Goal: Use online tool/utility: Utilize a website feature to perform a specific function

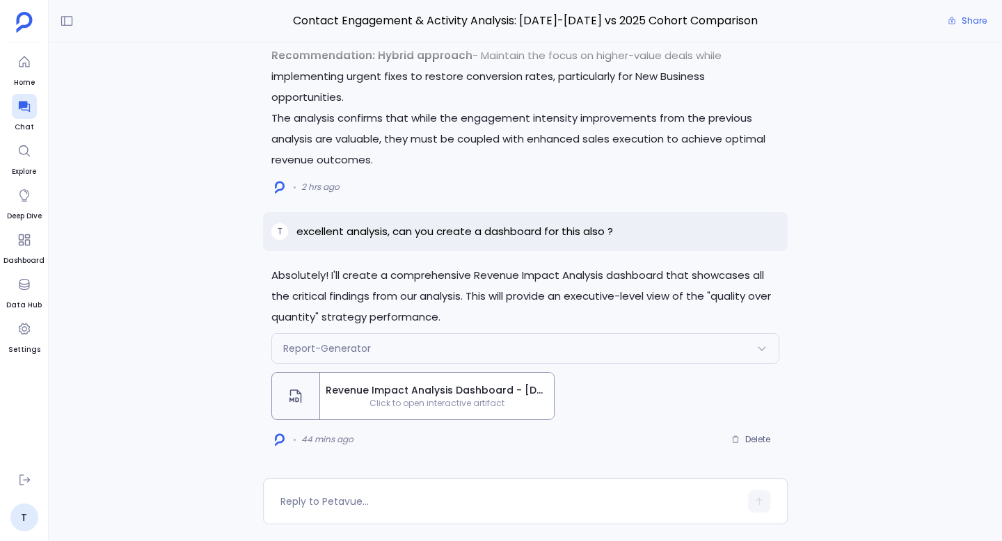
click at [411, 399] on span "Click to open interactive artifact" at bounding box center [437, 403] width 234 height 11
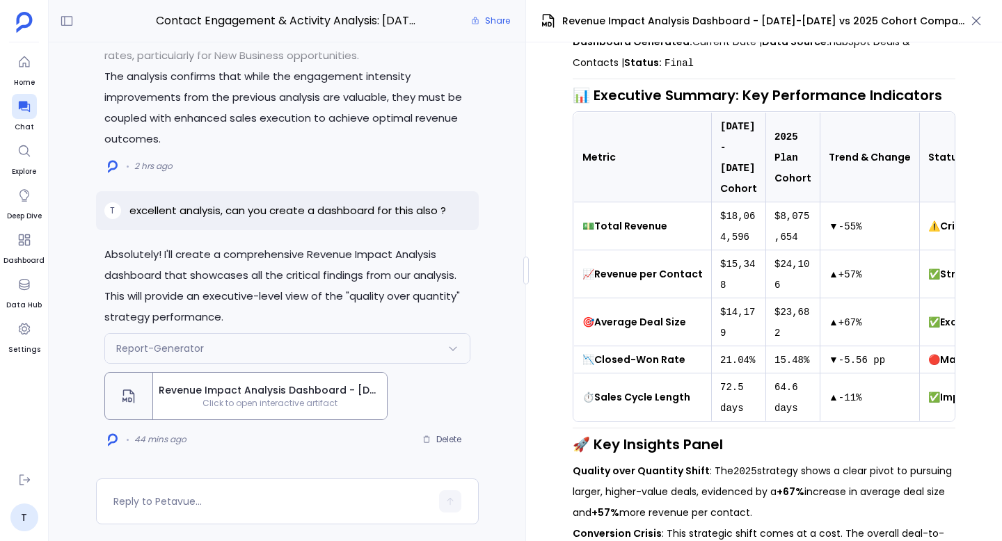
scroll to position [223, 0]
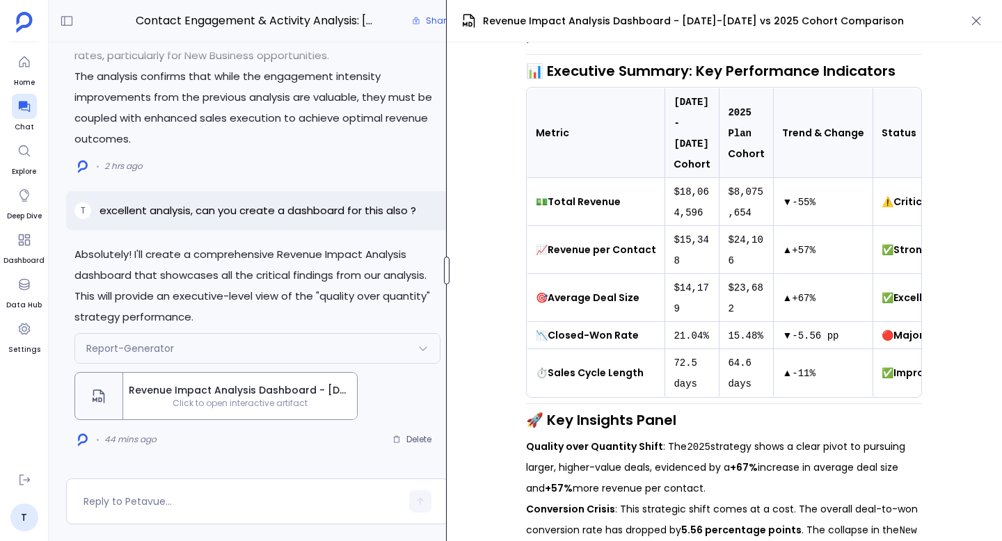
click at [444, 268] on div at bounding box center [447, 271] width 6 height 28
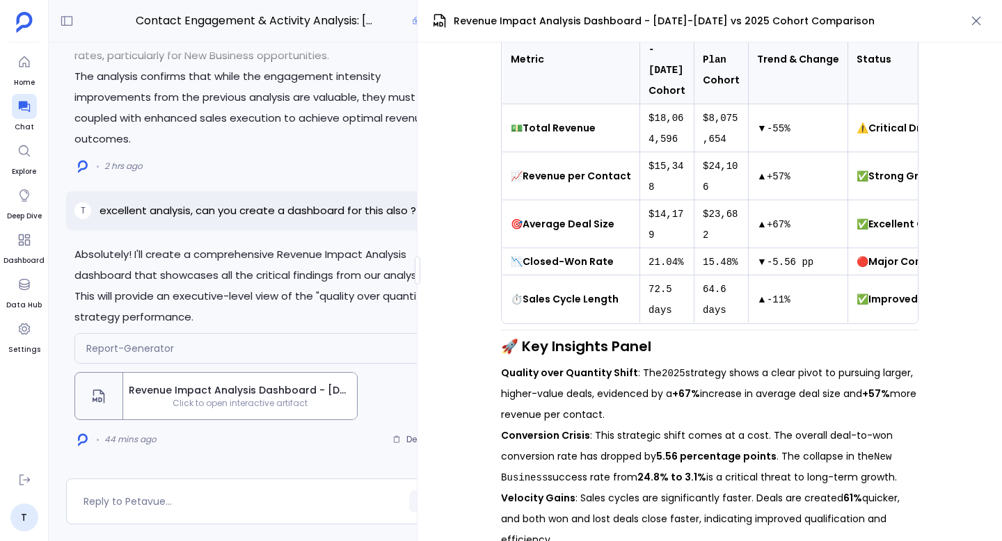
scroll to position [0, 0]
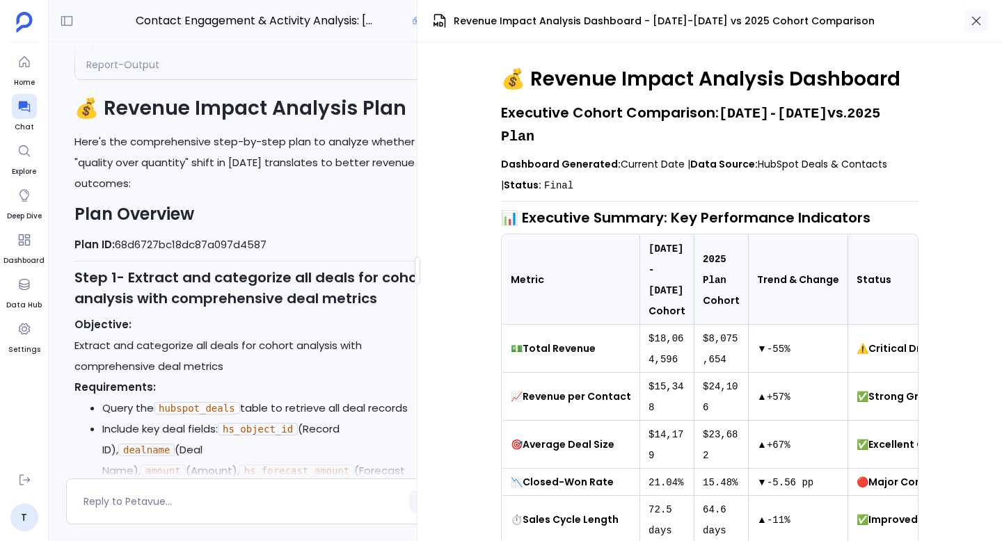
click at [979, 21] on icon "button" at bounding box center [976, 21] width 14 height 14
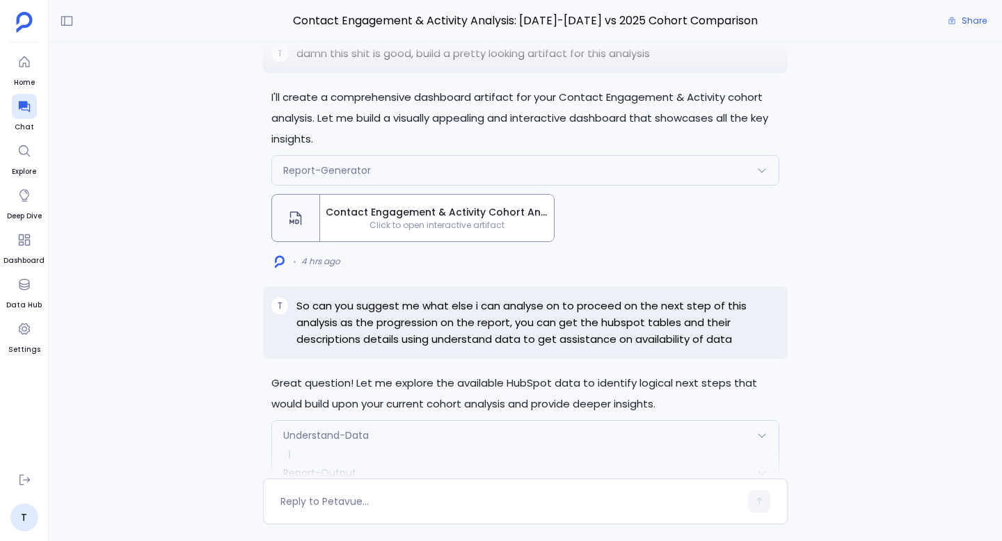
click at [463, 220] on span "Contact Engagement & Activity Cohort Analysis Dashboard" at bounding box center [437, 212] width 223 height 15
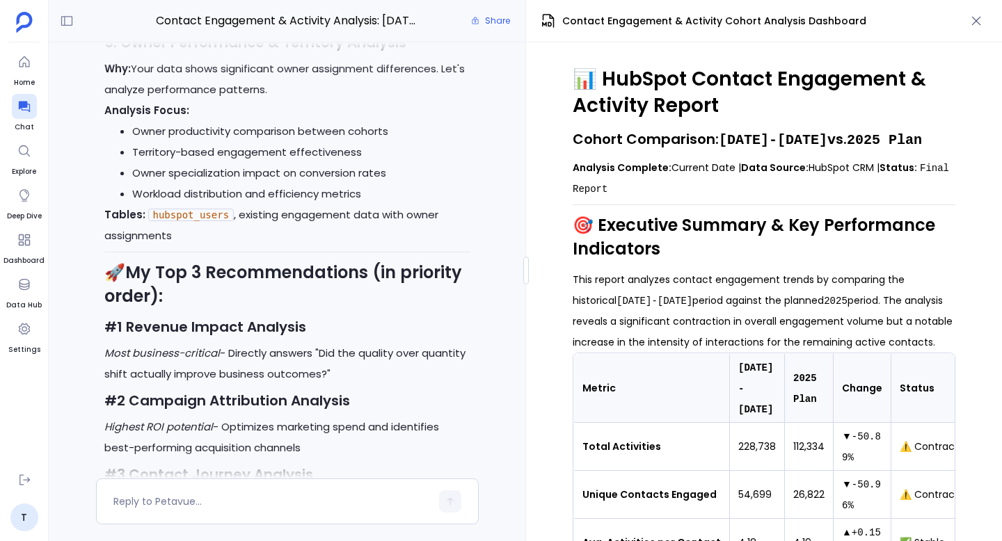
scroll to position [-10599, 0]
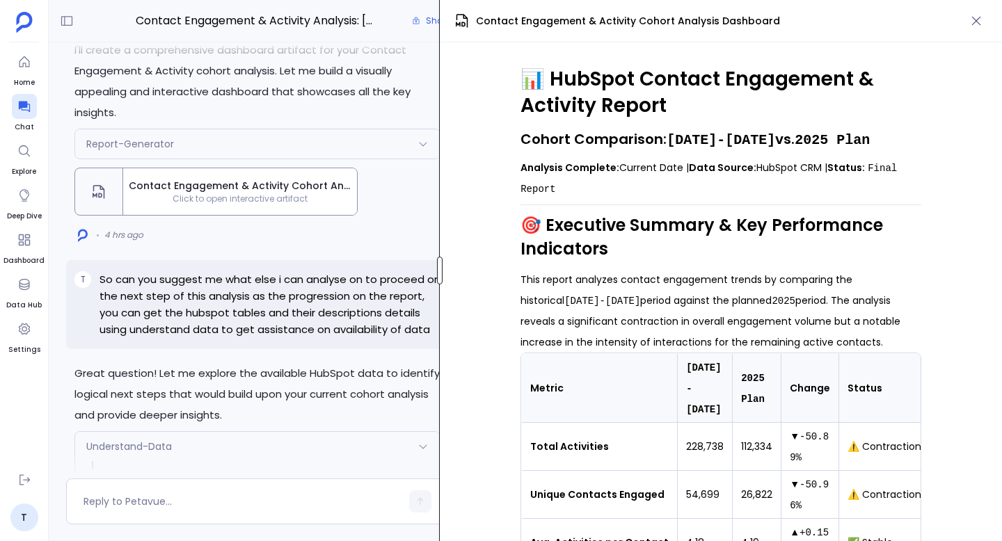
click at [442, 262] on div at bounding box center [440, 271] width 6 height 28
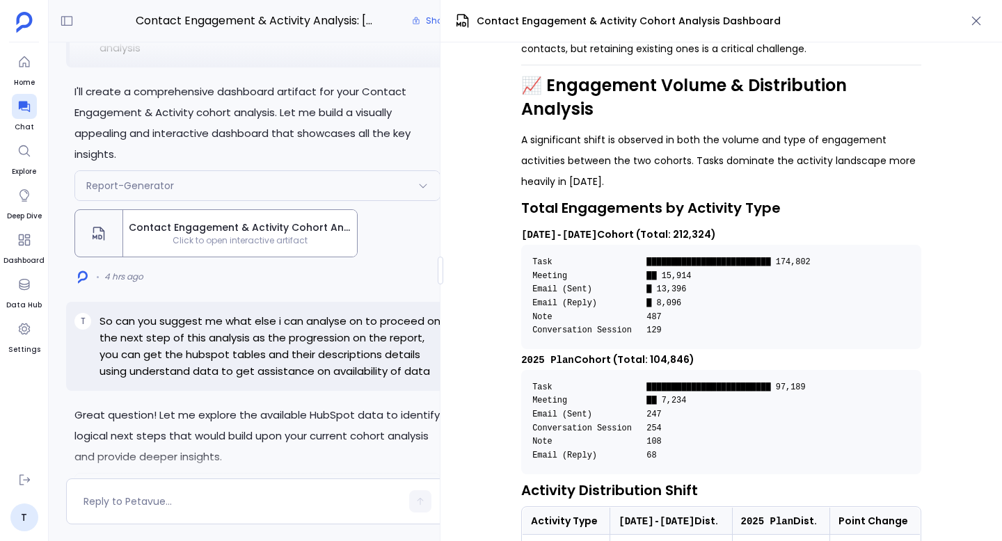
scroll to position [-10654, 0]
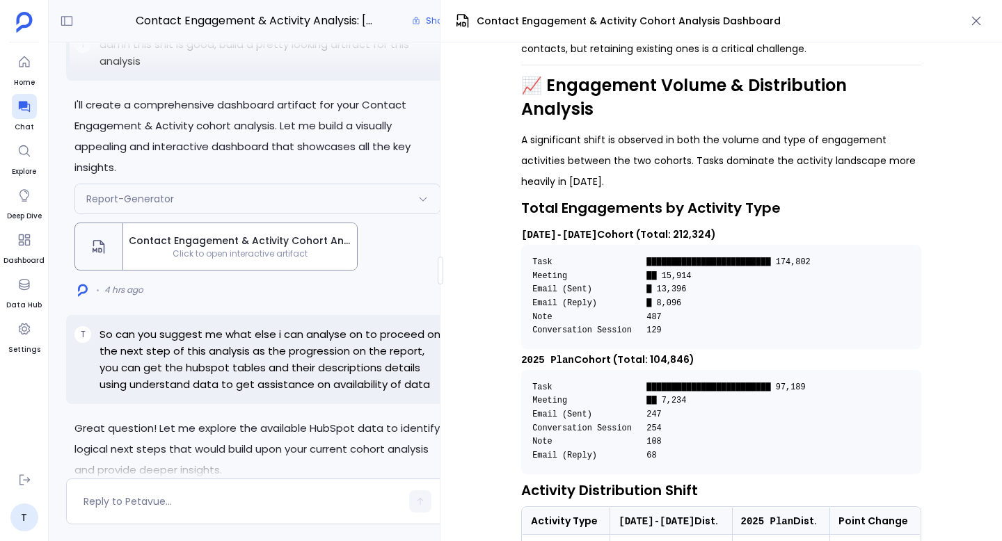
click at [376, 214] on div "Report-Generator" at bounding box center [257, 198] width 364 height 29
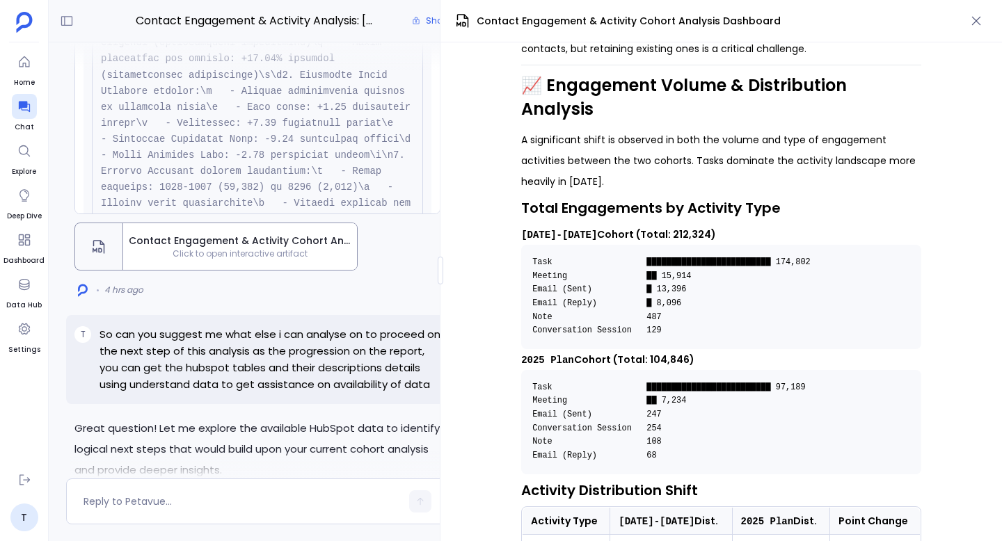
scroll to position [458, 0]
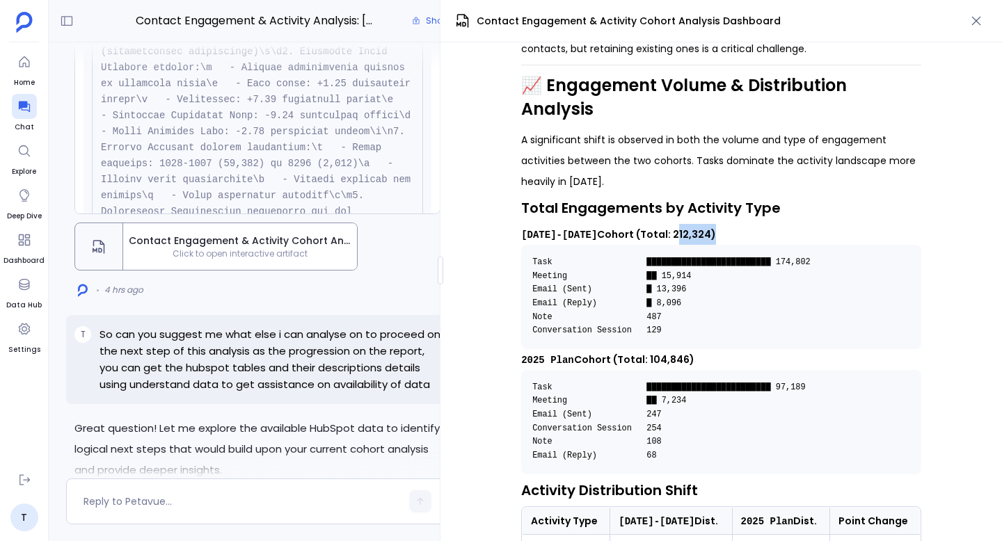
drag, startPoint x: 649, startPoint y: 193, endPoint x: 679, endPoint y: 193, distance: 29.9
click at [679, 227] on strong "[DATE]-[DATE] Cohort (Total: 212,324)" at bounding box center [618, 234] width 195 height 14
copy strong "212,324"
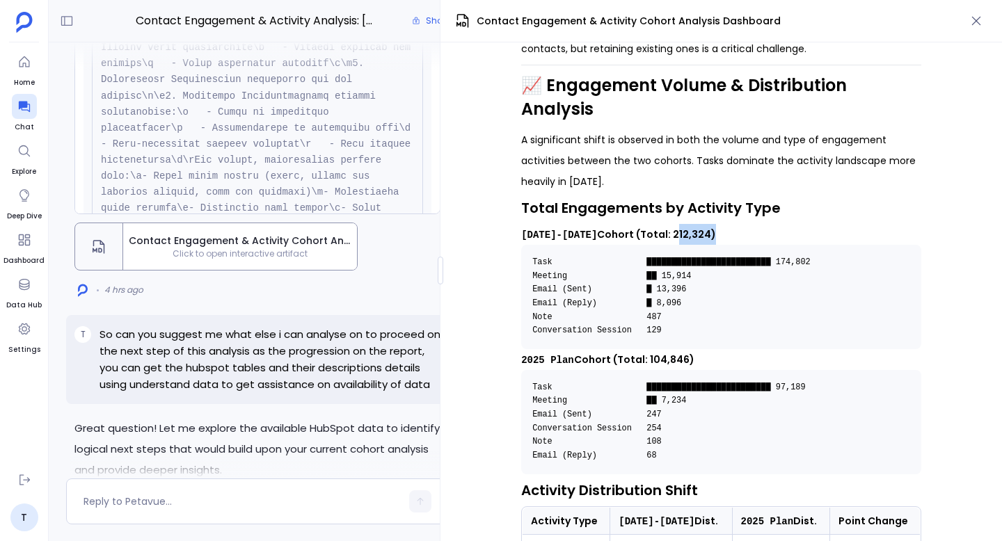
scroll to position [599, 0]
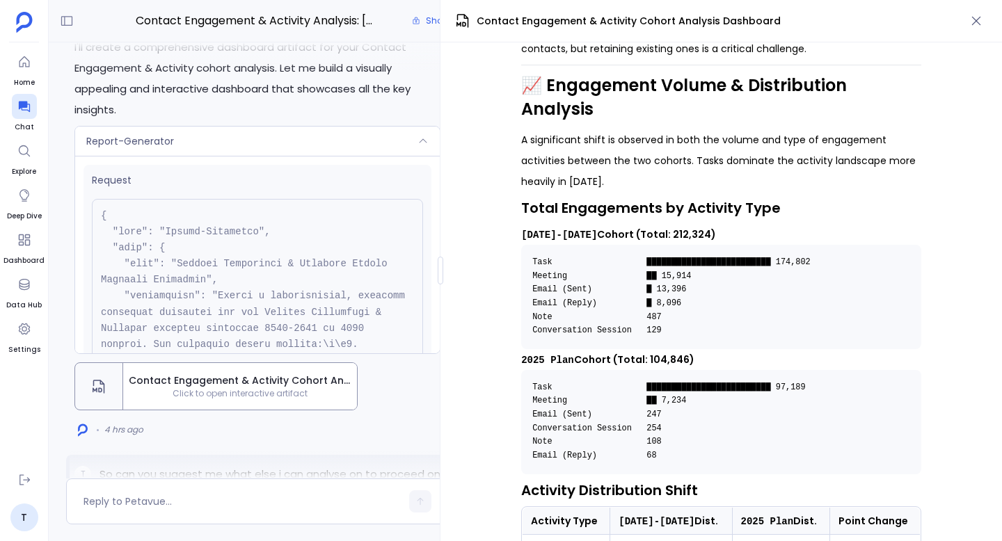
scroll to position [-10817, 0]
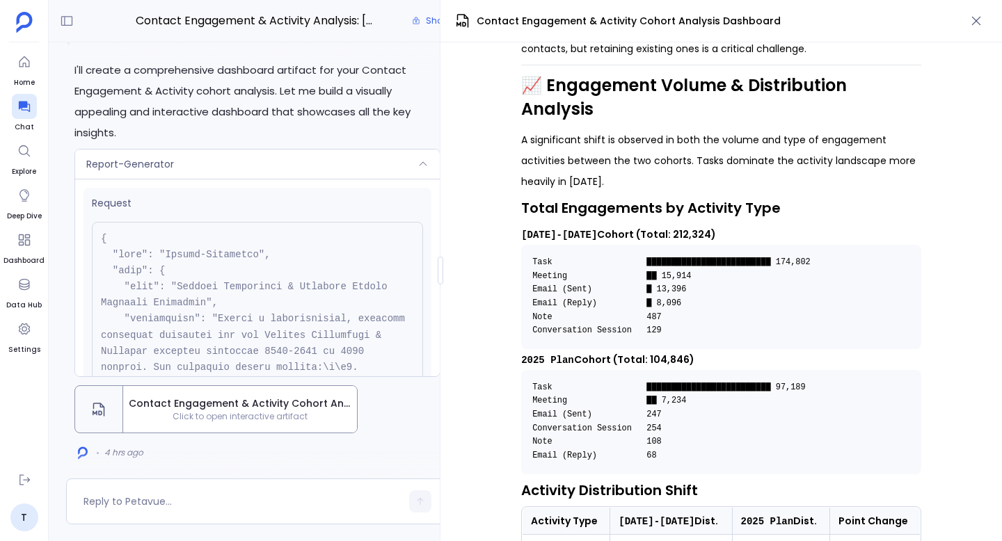
click at [337, 179] on div "Report-Generator" at bounding box center [257, 164] width 364 height 29
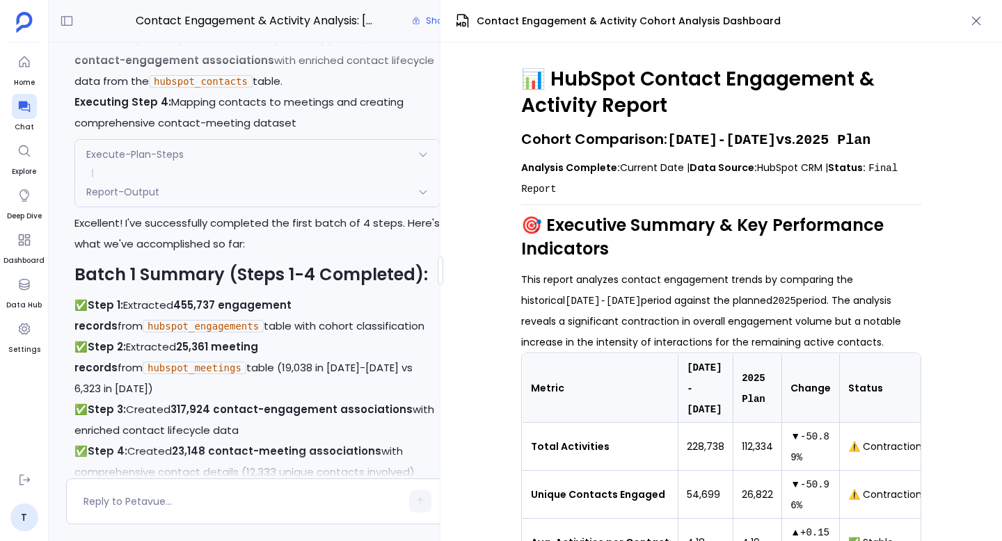
scroll to position [-14010, 0]
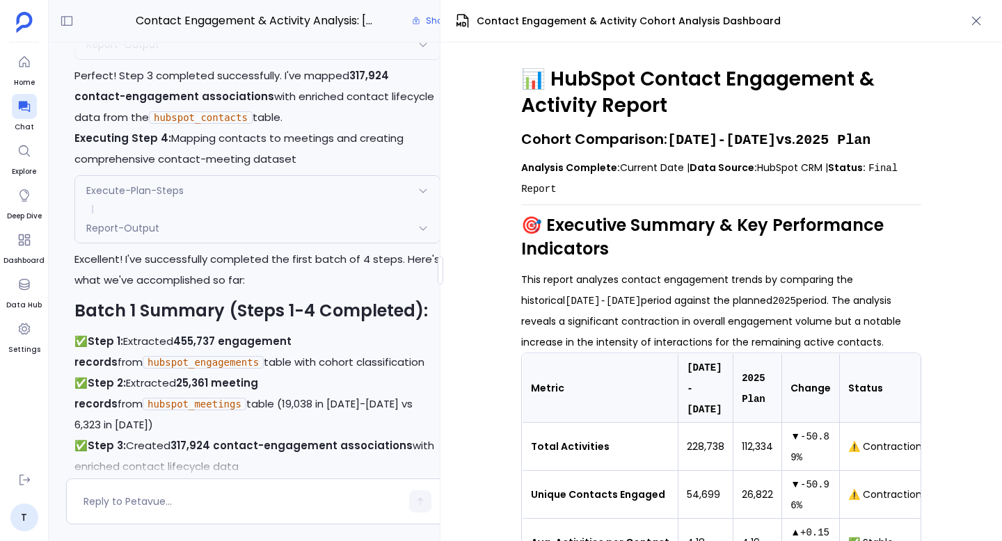
click at [285, 243] on div "Report-Output" at bounding box center [257, 228] width 364 height 29
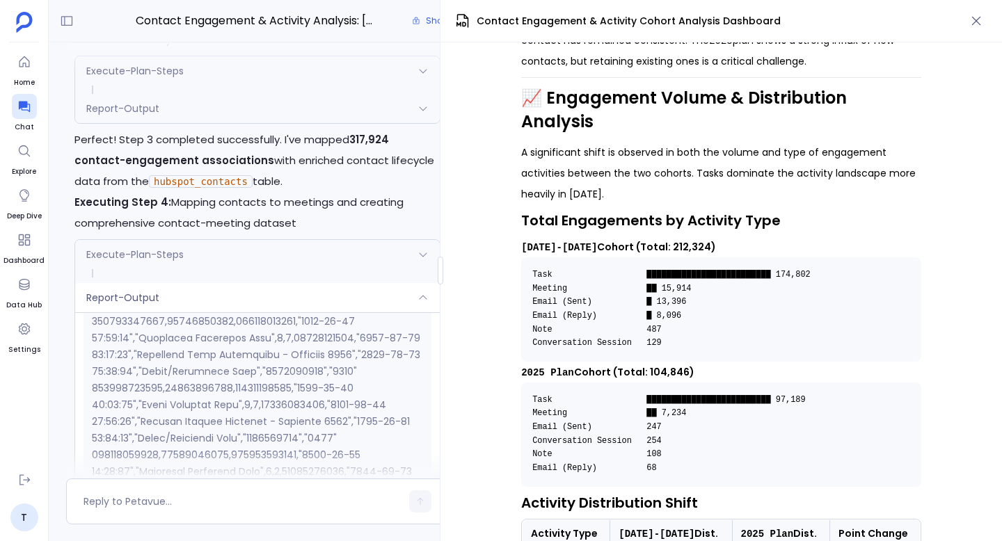
scroll to position [-14319, 0]
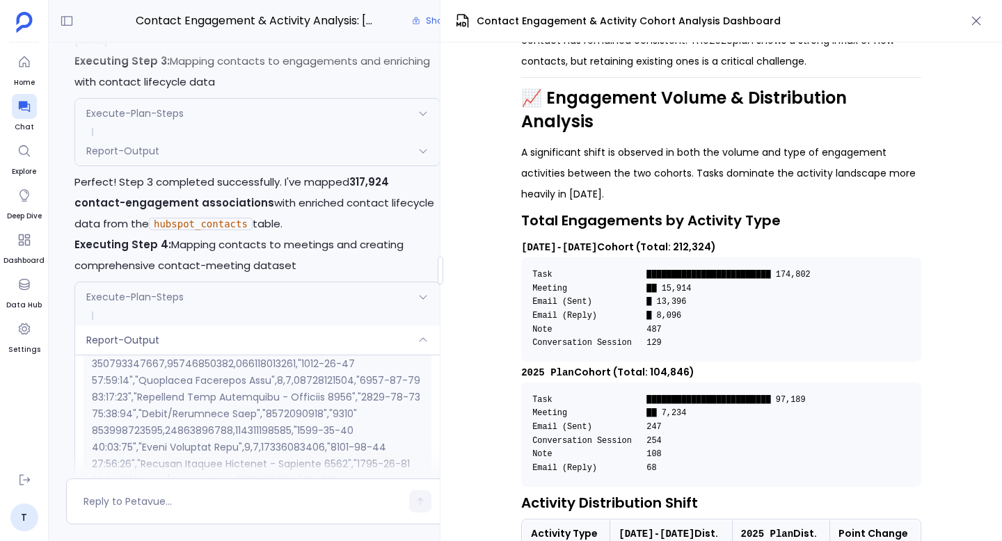
click at [207, 355] on div "Report-Output" at bounding box center [257, 340] width 364 height 29
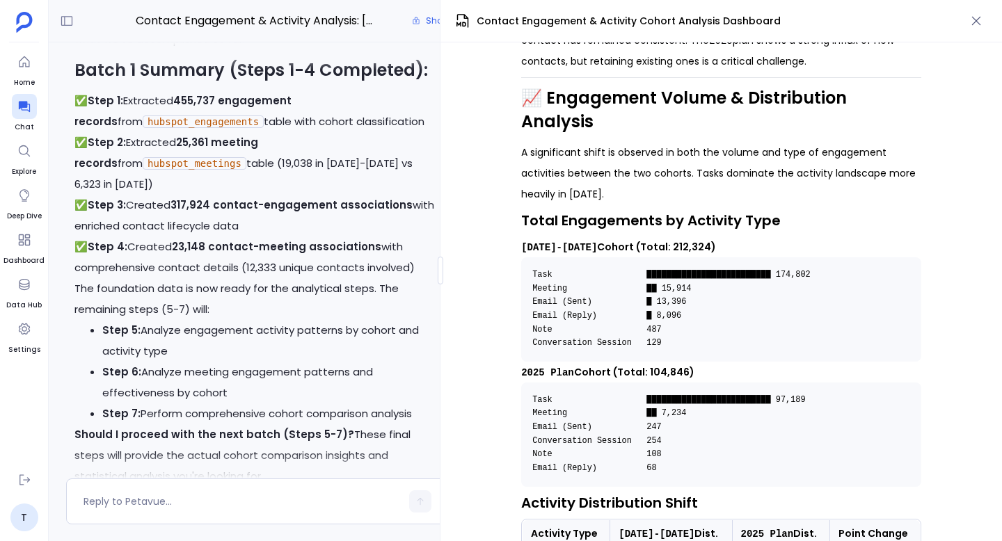
scroll to position [-13718, 0]
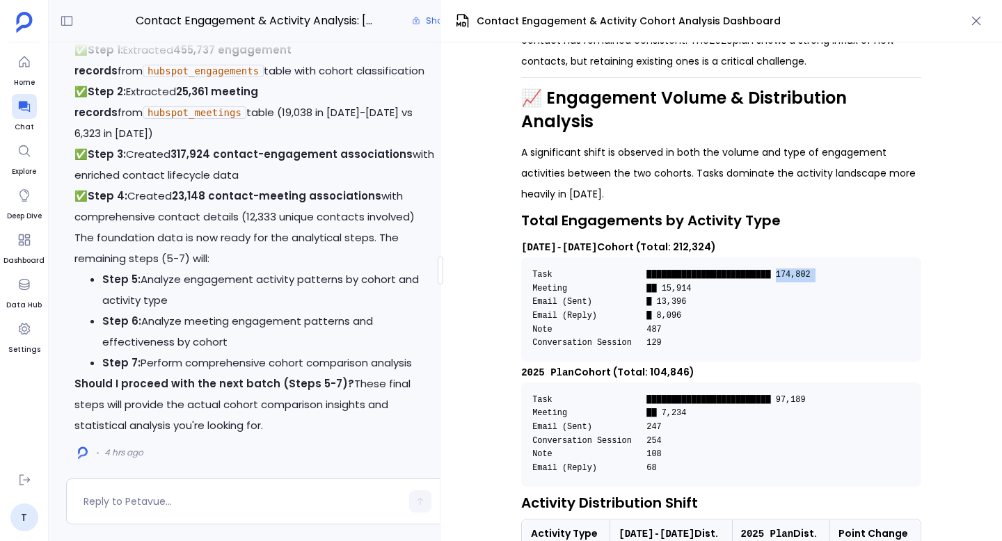
drag, startPoint x: 776, startPoint y: 234, endPoint x: 816, endPoint y: 234, distance: 39.6
click at [816, 270] on code "Task █████████████████████████ 174,802 Meeting ██ 15,914 Email (Sent) █ 13,396 …" at bounding box center [676, 309] width 288 height 78
copy code "174,802"
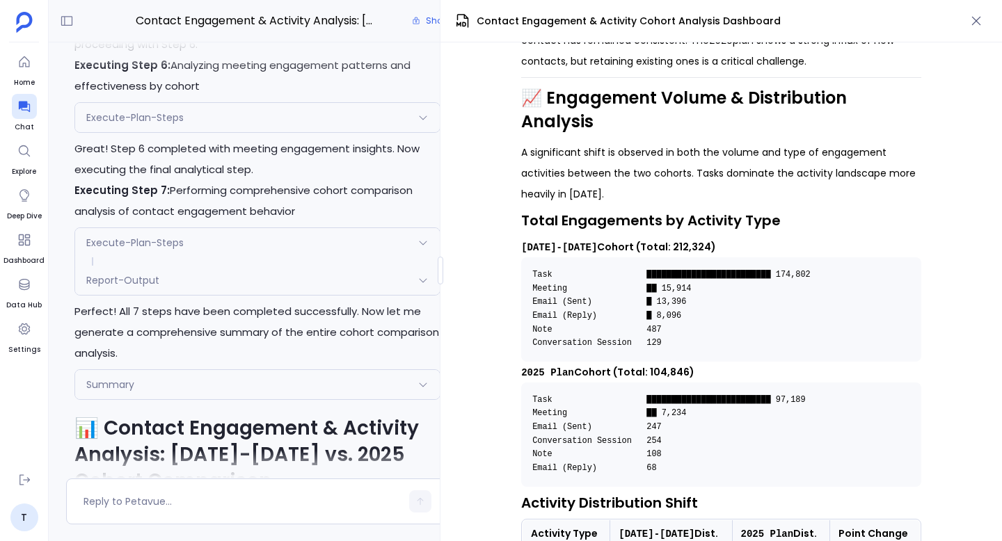
scroll to position [-12988, 0]
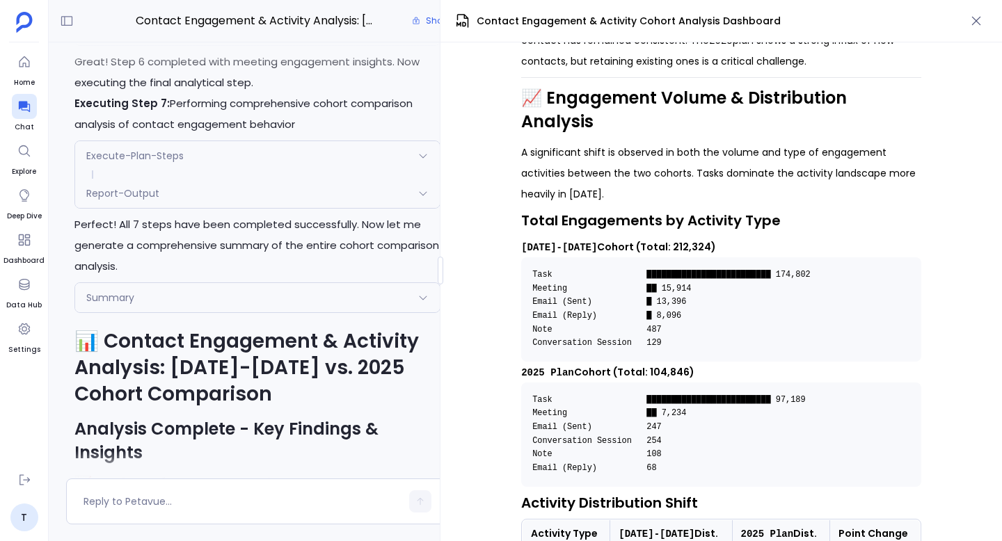
click at [200, 208] on div "Report-Output" at bounding box center [257, 193] width 364 height 29
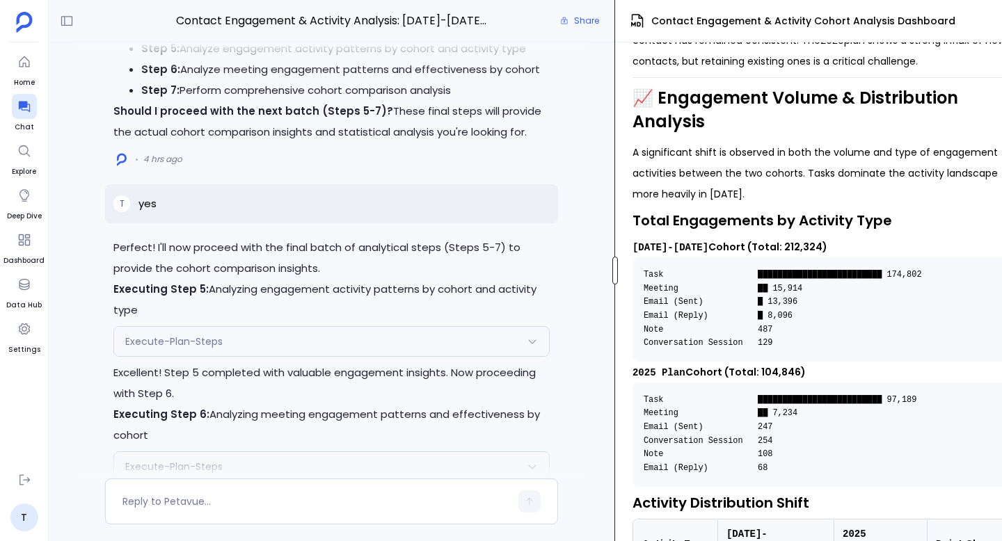
scroll to position [623, 0]
click at [616, 272] on div at bounding box center [615, 271] width 6 height 28
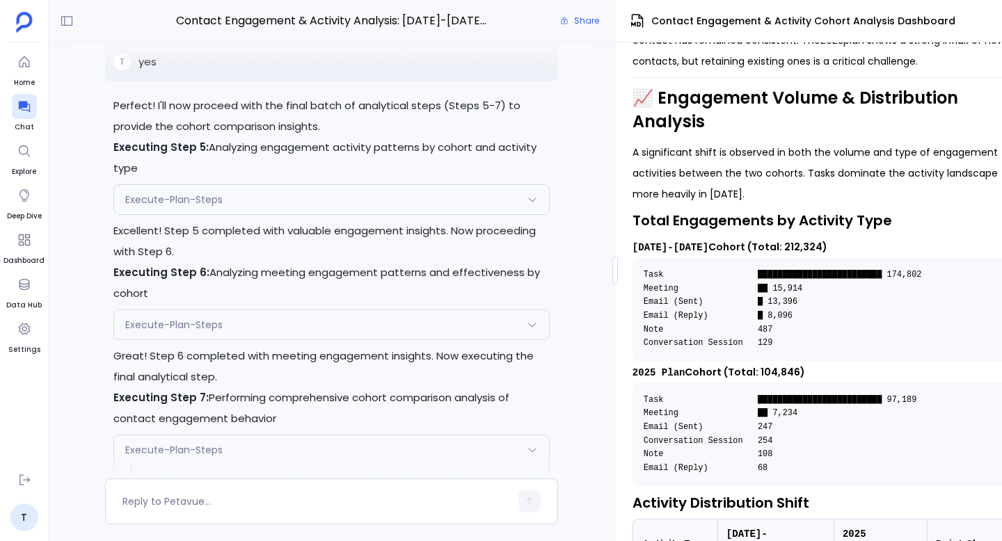
scroll to position [-12409, 0]
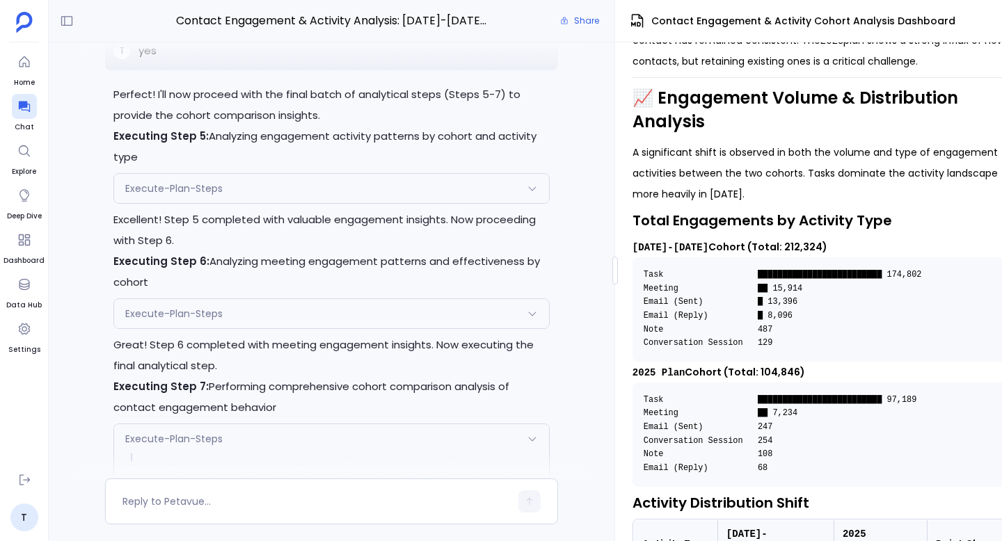
click at [246, 203] on div "Execute-Plan-Steps" at bounding box center [331, 188] width 434 height 29
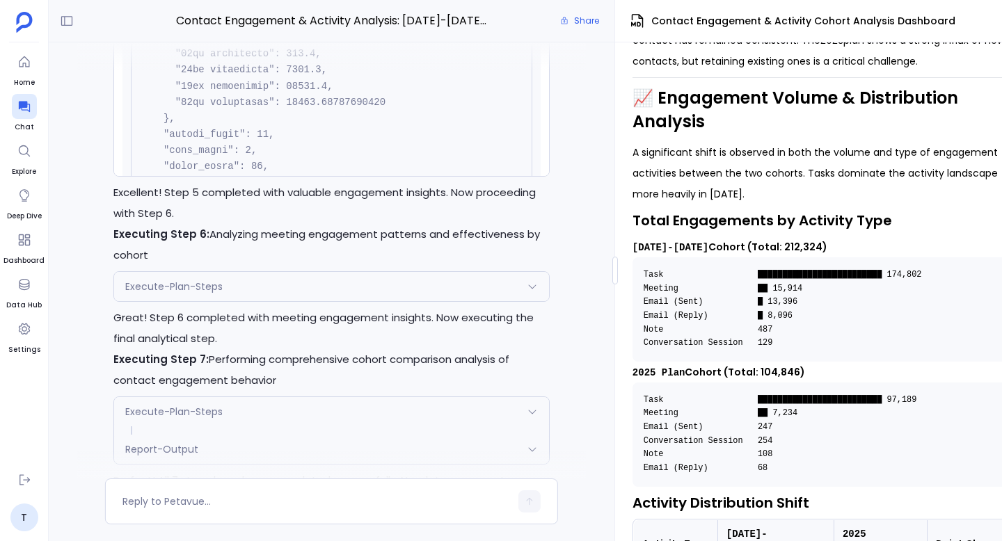
scroll to position [1018, 0]
click at [223, 136] on code at bounding box center [277, 197] width 275 height 1232
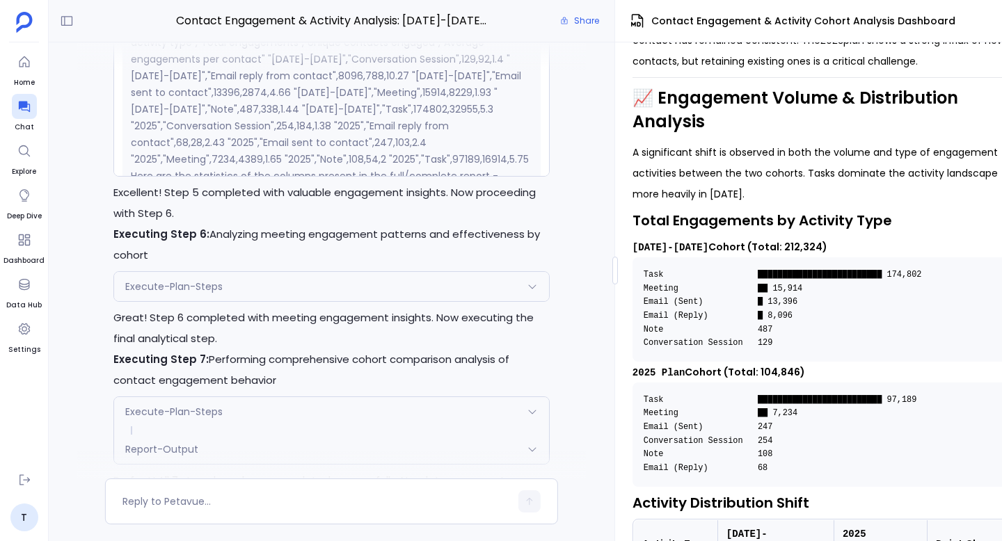
scroll to position [399, 0]
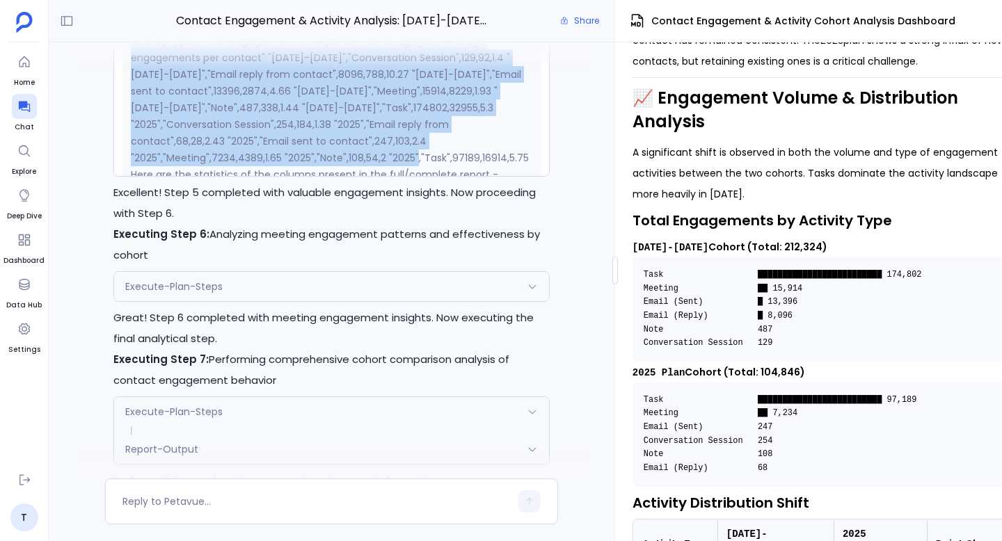
drag, startPoint x: 326, startPoint y: 118, endPoint x: 335, endPoint y: 252, distance: 134.5
click at [335, 166] on p "Here are all 12 rows from the full report - "Cohort classification","Engagement…" at bounding box center [331, 91] width 401 height 150
click at [342, 166] on p "Here are all 12 rows from the full report - "Cohort classification","Engagement…" at bounding box center [331, 91] width 401 height 150
drag, startPoint x: 273, startPoint y: 253, endPoint x: 326, endPoint y: 122, distance: 141.7
click at [326, 122] on p "Here are all 12 rows from the full report - "Cohort classification","Engagement…" at bounding box center [331, 91] width 401 height 150
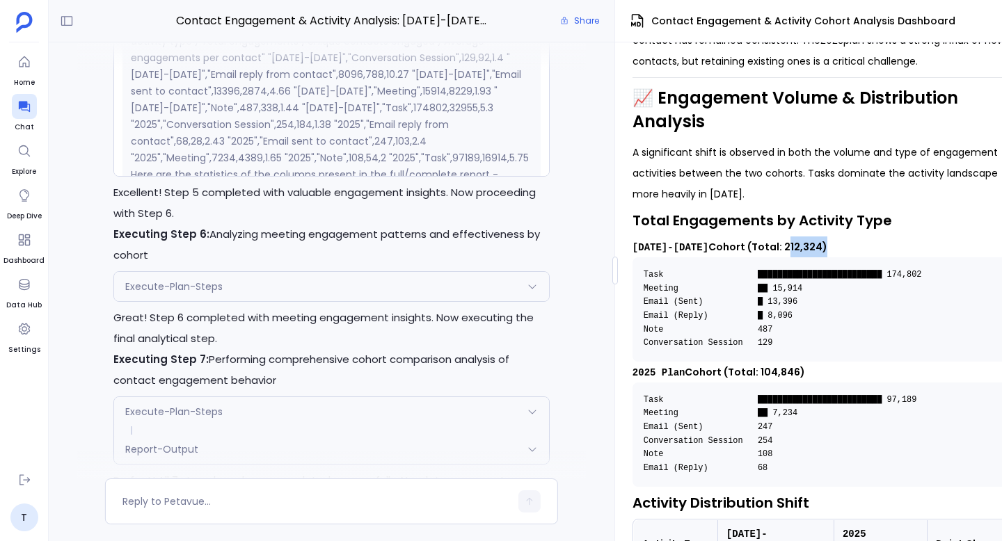
drag, startPoint x: 757, startPoint y: 230, endPoint x: 792, endPoint y: 230, distance: 35.5
click at [792, 240] on strong "[DATE]-[DATE] Cohort (Total: 212,324)" at bounding box center [729, 247] width 195 height 14
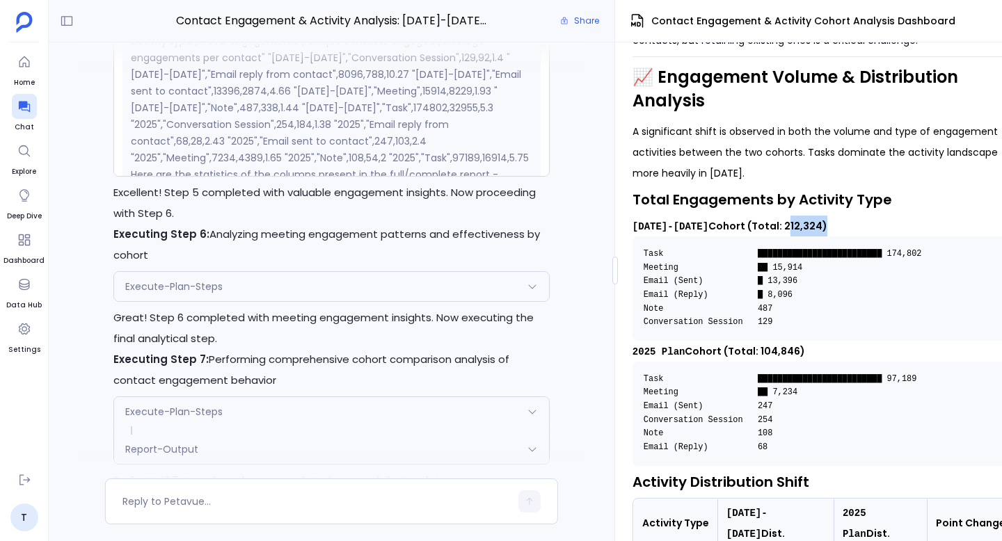
scroll to position [637, 0]
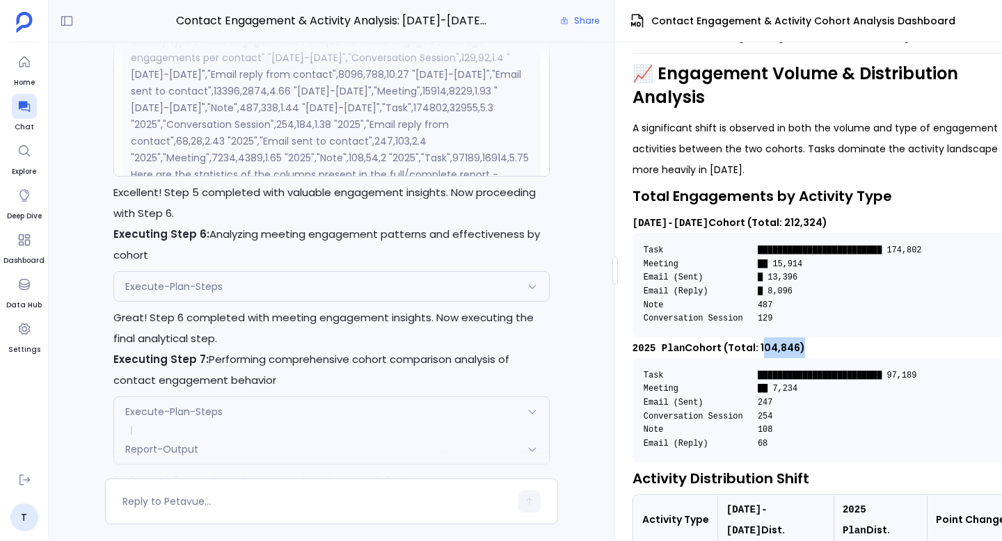
drag, startPoint x: 757, startPoint y: 330, endPoint x: 794, endPoint y: 331, distance: 37.6
click at [794, 341] on strong "2025 Plan Cohort (Total: 104,846)" at bounding box center [718, 348] width 173 height 14
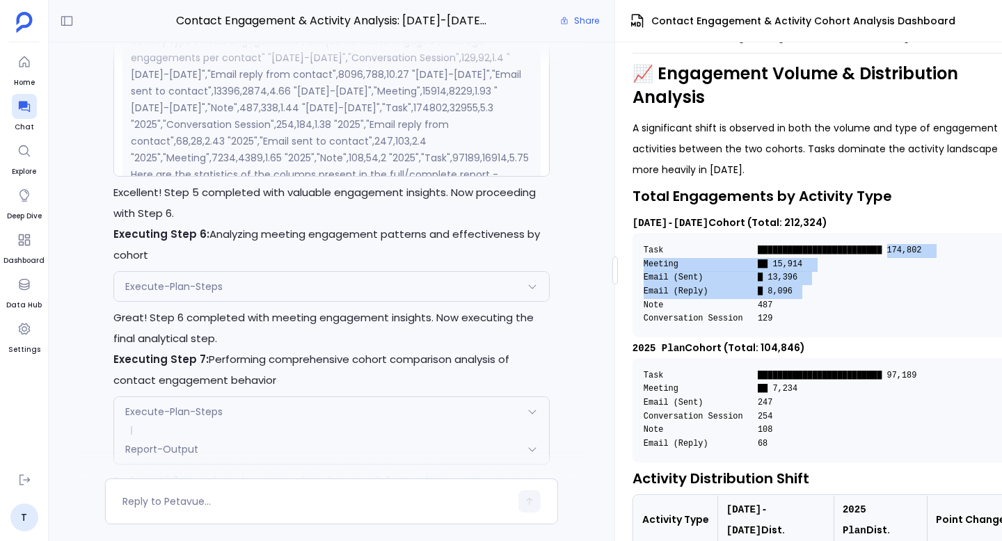
drag, startPoint x: 885, startPoint y: 234, endPoint x: 893, endPoint y: 279, distance: 45.9
click at [893, 279] on pre "Task █████████████████████████ 174,802 Meeting ██ 15,914 Email (Sent) █ 13,396 …" at bounding box center [823, 285] width 383 height 104
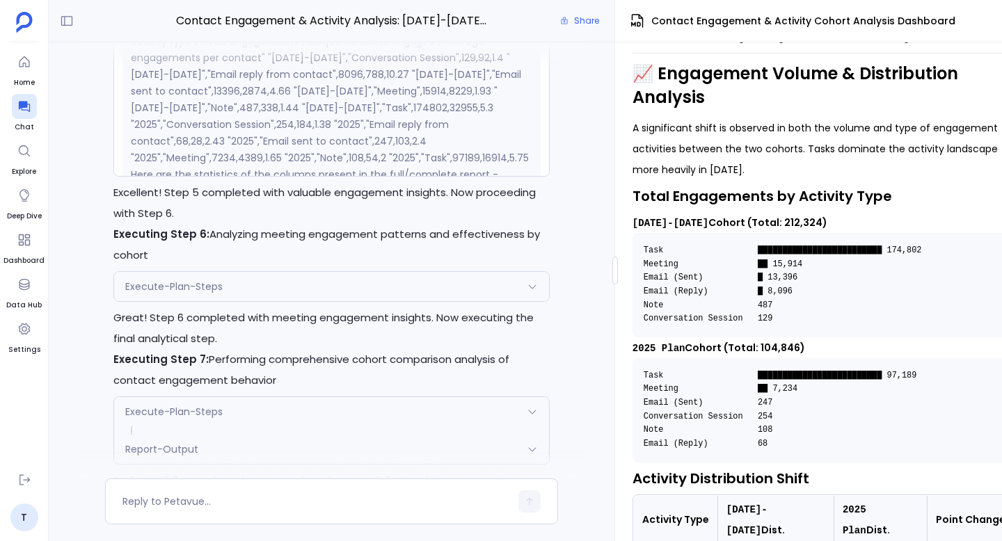
click at [809, 310] on pre "Task █████████████████████████ 174,802 Meeting ██ 15,914 Email (Sent) █ 13,396 …" at bounding box center [823, 285] width 383 height 104
drag, startPoint x: 776, startPoint y: 301, endPoint x: 632, endPoint y: 231, distance: 160.8
click at [632, 233] on pre "Task █████████████████████████ 174,802 Meeting ██ 15,914 Email (Sent) █ 13,396 …" at bounding box center [823, 285] width 383 height 104
click at [829, 303] on pre "Task █████████████████████████ 174,802 Meeting ██ 15,914 Email (Sent) █ 13,396 …" at bounding box center [823, 285] width 383 height 104
drag, startPoint x: 776, startPoint y: 303, endPoint x: 643, endPoint y: 237, distance: 147.4
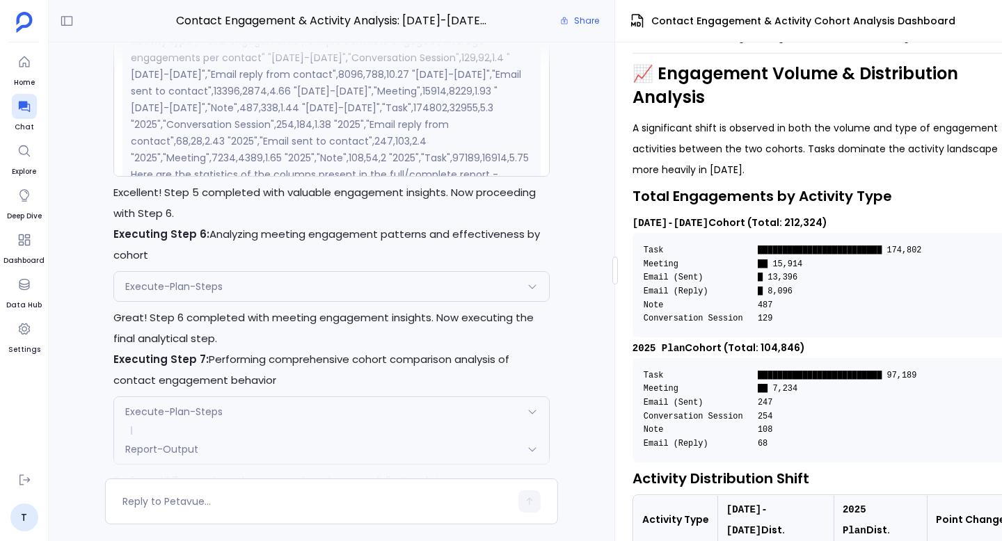
click at [643, 246] on code "Task █████████████████████████ 174,802 Meeting ██ 15,914 Email (Sent) █ 13,396 …" at bounding box center [787, 285] width 288 height 78
click at [703, 264] on code "Task █████████████████████████ 174,802 Meeting ██ 15,914 Email (Sent) █ 13,396 …" at bounding box center [787, 285] width 288 height 78
drag, startPoint x: 766, startPoint y: 261, endPoint x: 796, endPoint y: 262, distance: 29.2
click at [796, 262] on code "Task █████████████████████████ 174,802 Meeting ██ 15,914 Email (Sent) █ 13,396 …" at bounding box center [787, 285] width 288 height 78
copy code "13,396"
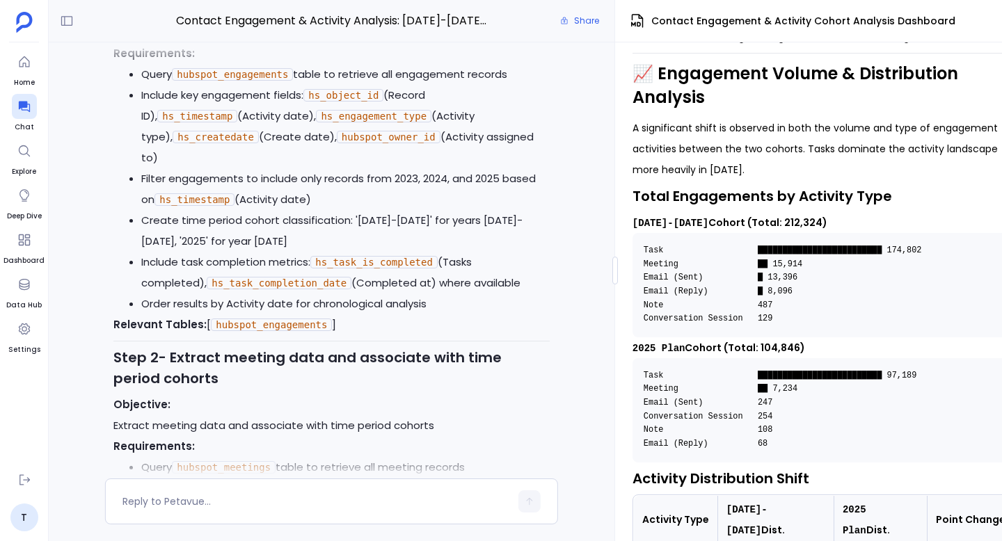
scroll to position [-16999, 0]
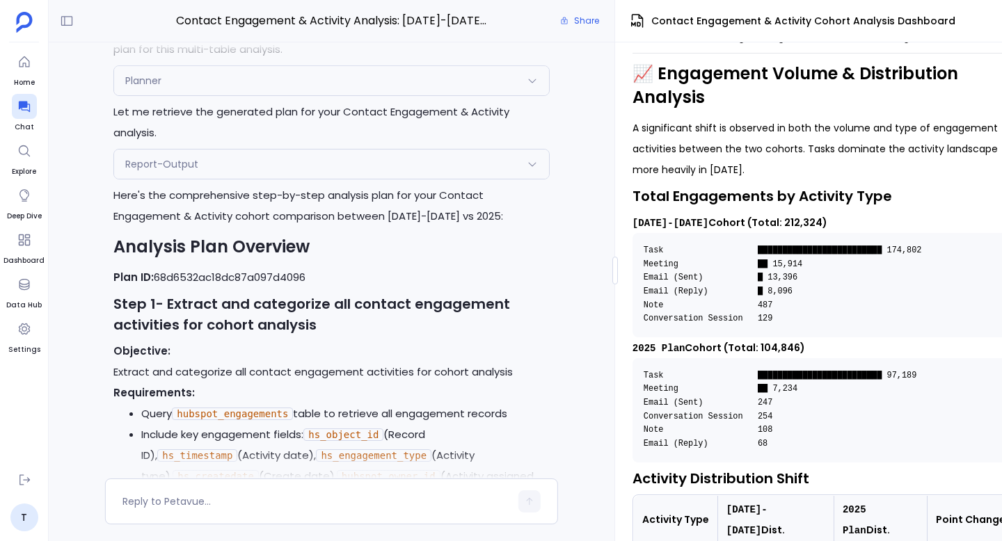
click at [395, 95] on div "Planner" at bounding box center [331, 80] width 434 height 29
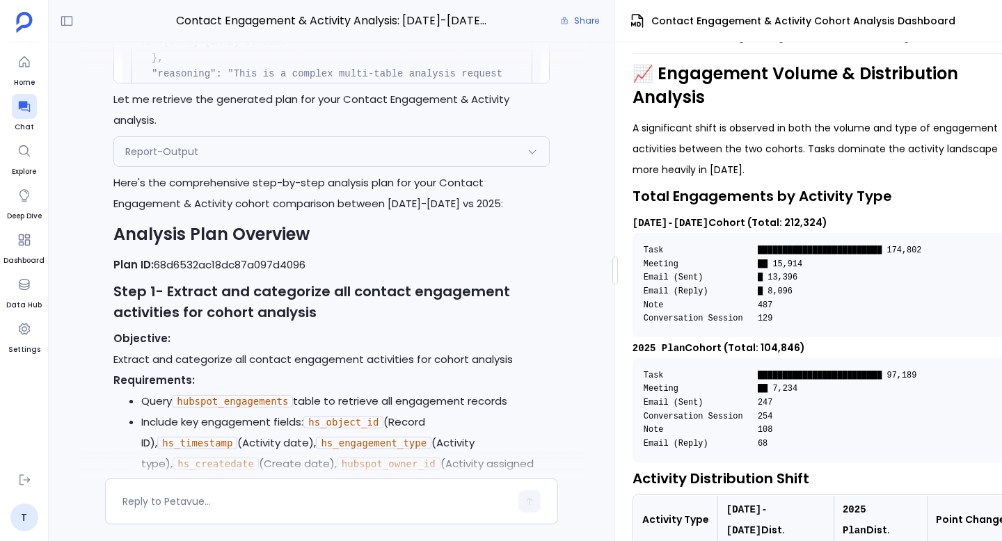
scroll to position [-16700, 0]
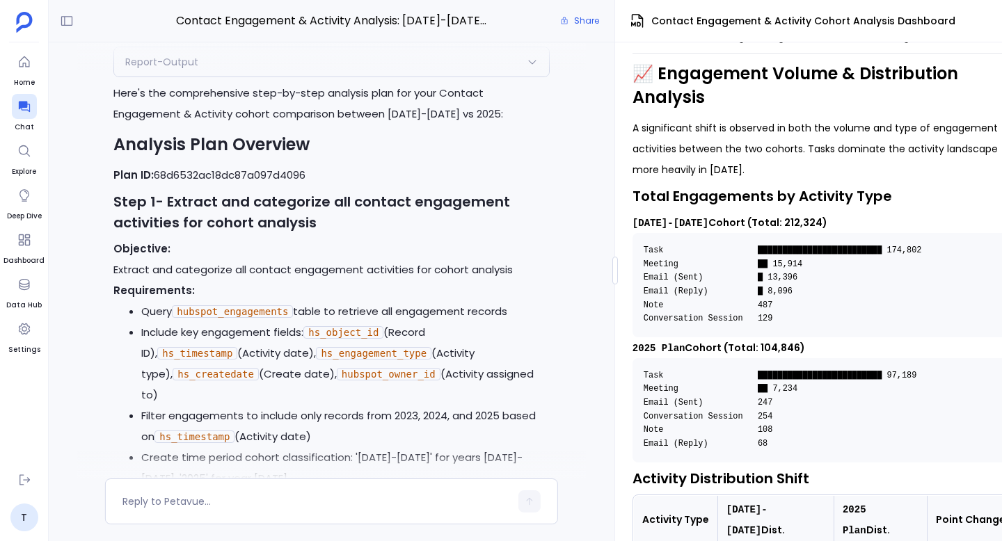
click at [347, 77] on div "Report-Output" at bounding box center [331, 61] width 434 height 29
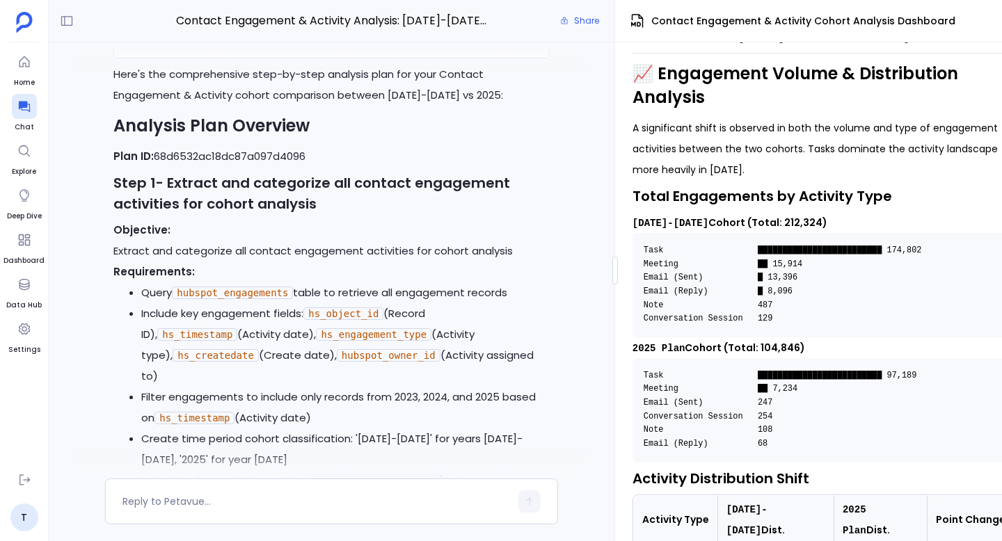
scroll to position [-16680, 0]
click at [559, 235] on div "Absolutely! I'll create a comprehensive Revenue Impact Analysis dashboard that …" at bounding box center [331, 260] width 565 height 436
